Goal: Connect with others: Connect with others

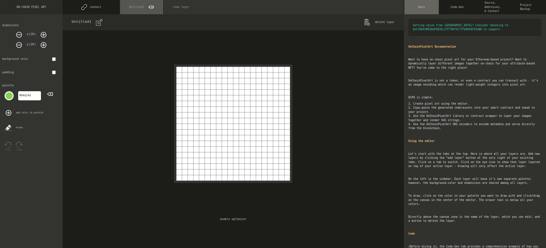
click at [91, 7] on button "connect" at bounding box center [91, 7] width 57 height 14
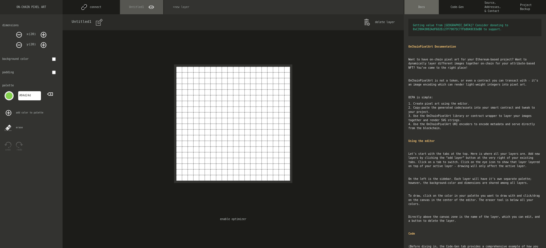
click at [91, 7] on button "connect" at bounding box center [91, 7] width 57 height 14
